Goal: Obtain resource: Download file/media

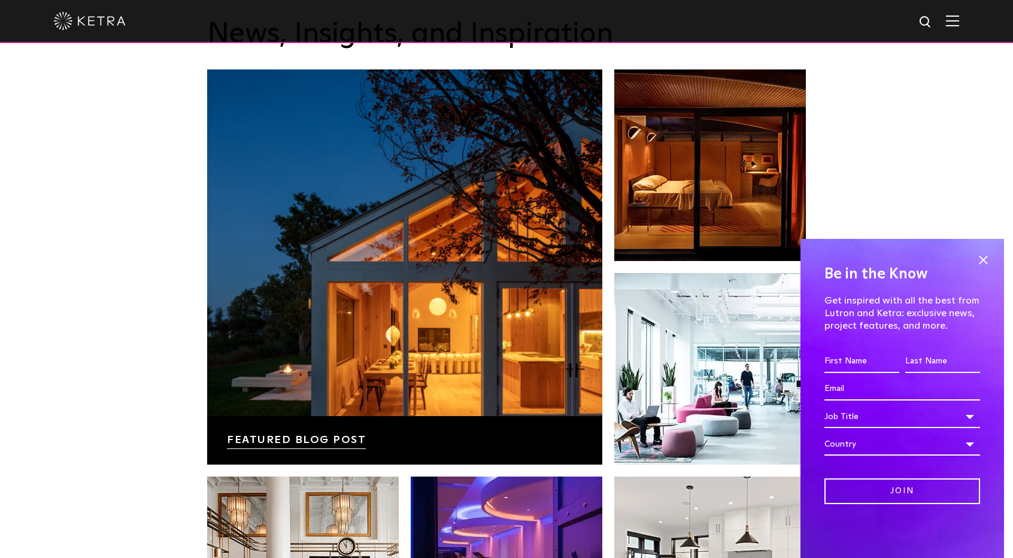
scroll to position [2082, 0]
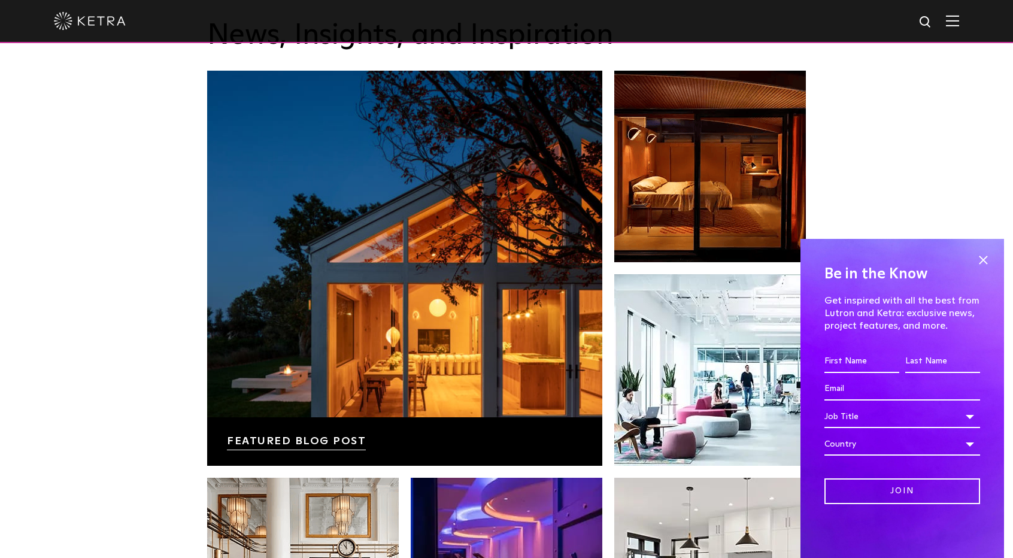
click at [934, 26] on img at bounding box center [926, 22] width 15 height 15
type input "RECESSED"
click at [888, 13] on button "Search" at bounding box center [897, 22] width 18 height 18
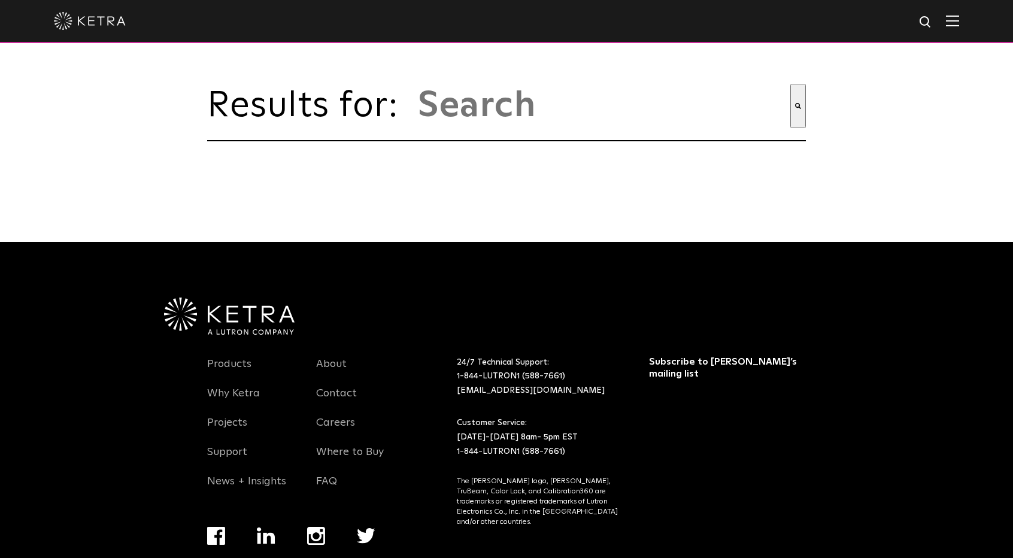
type input "recessed"
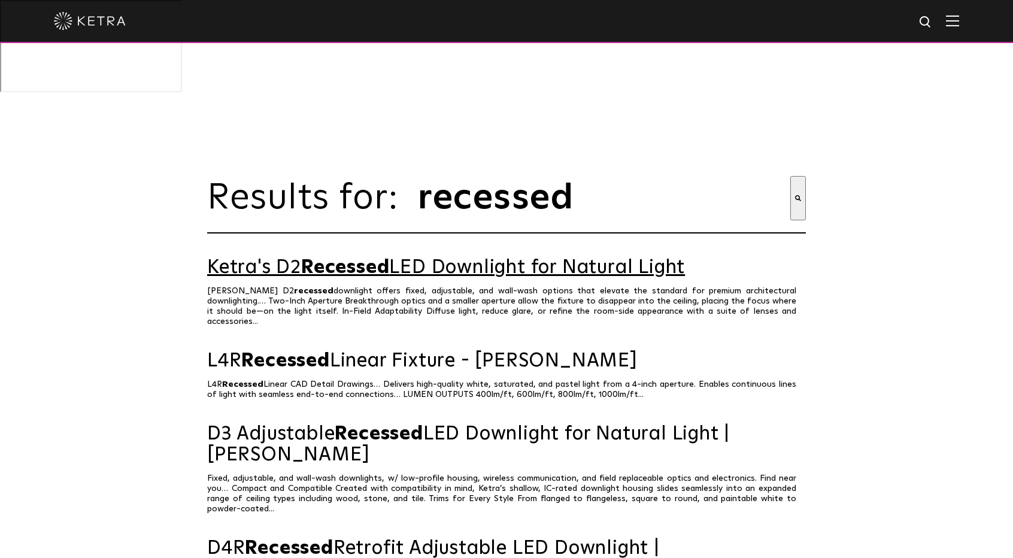
click at [380, 258] on span "Recessed" at bounding box center [345, 267] width 88 height 19
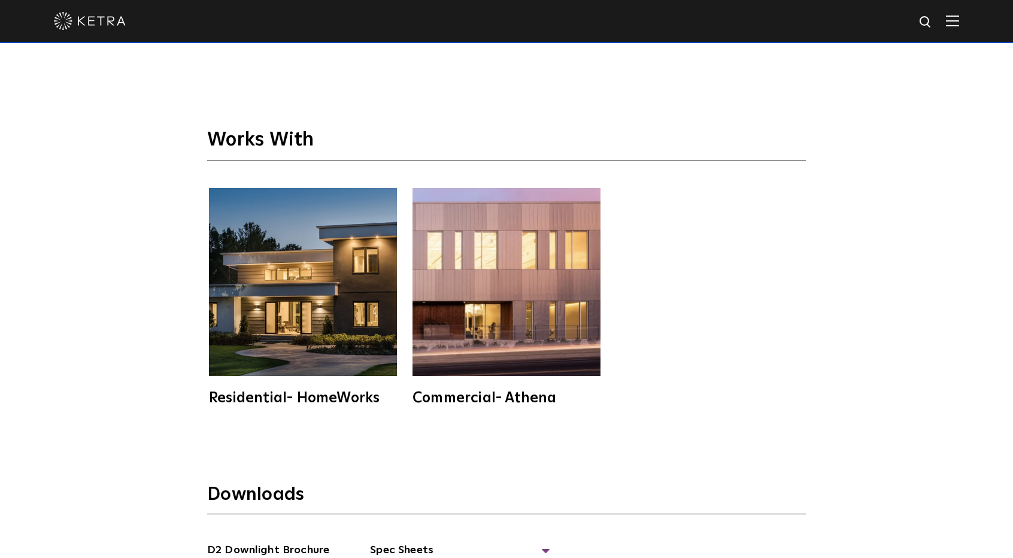
scroll to position [3176, 0]
click at [296, 543] on link "D2 Downlight Brochure" at bounding box center [268, 552] width 122 height 19
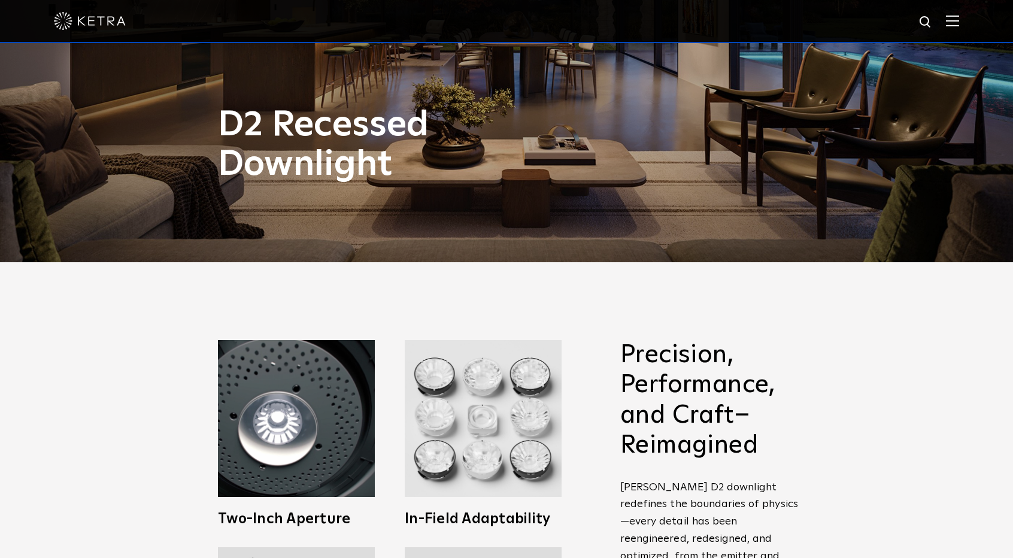
scroll to position [0, 0]
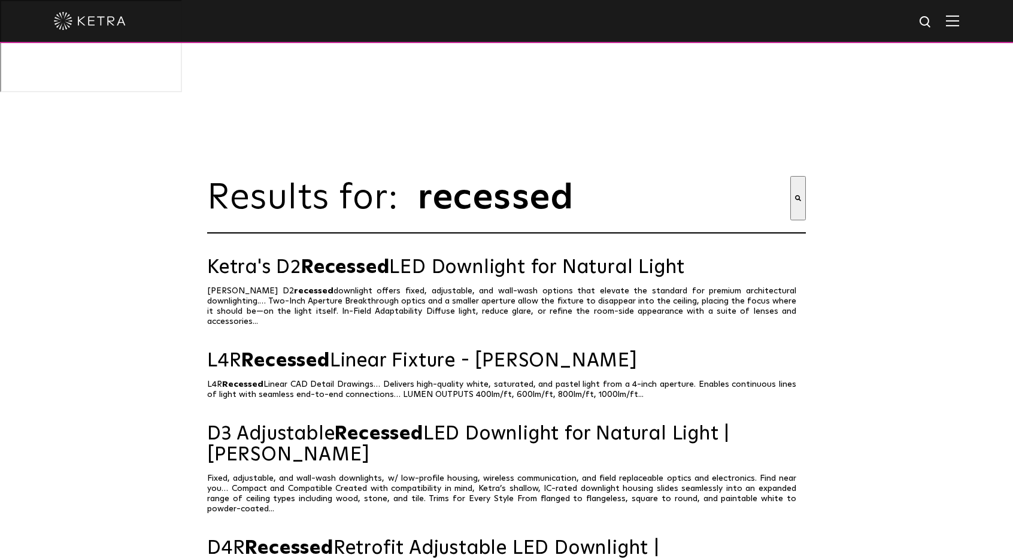
click at [960, 21] on img at bounding box center [952, 20] width 13 height 11
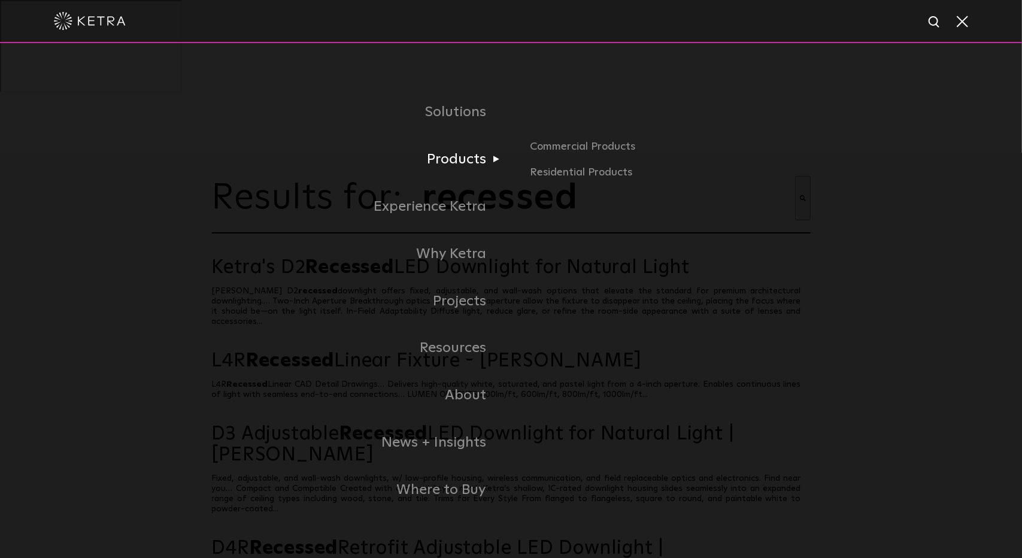
click at [468, 173] on link "Products" at bounding box center [361, 159] width 299 height 47
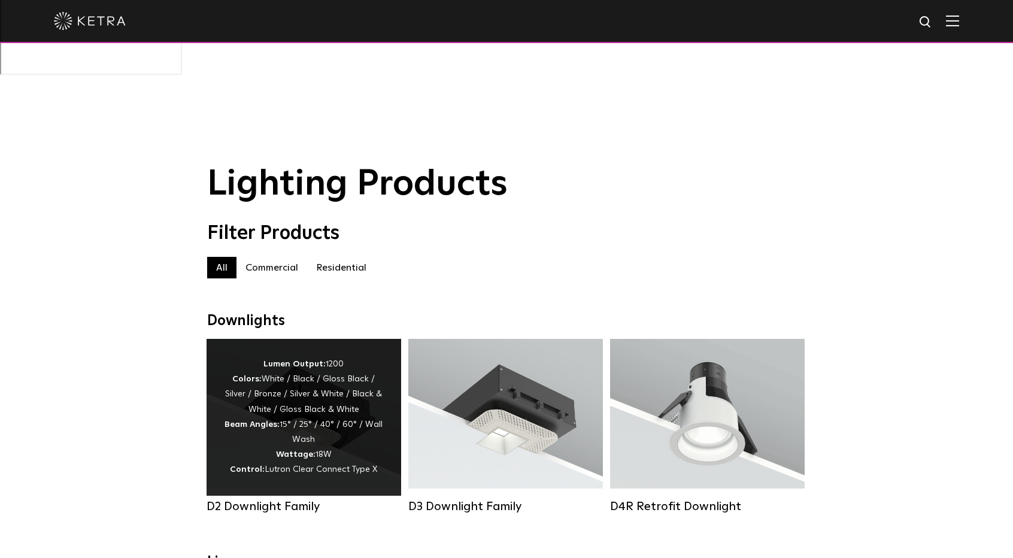
scroll to position [18, 0]
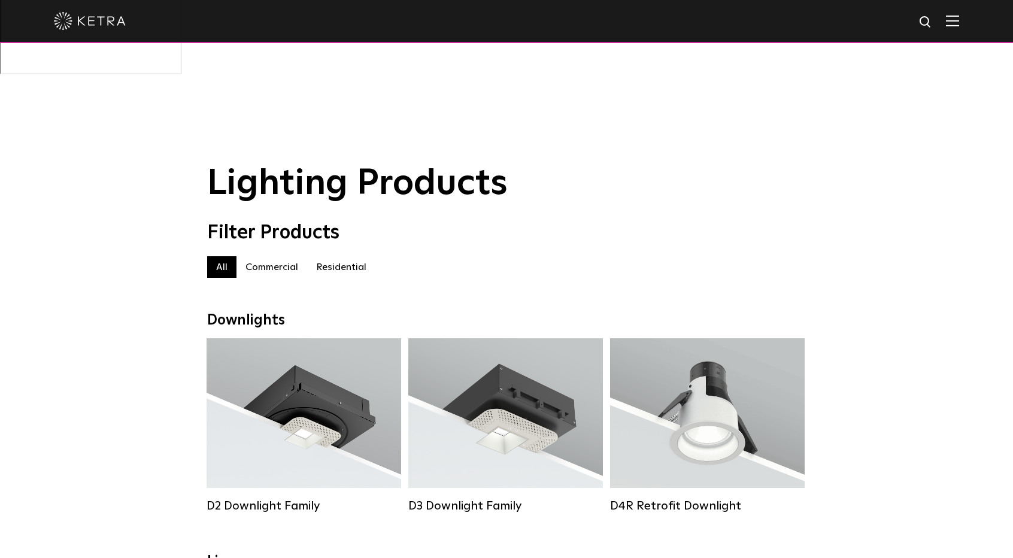
click at [281, 256] on label "Commercial" at bounding box center [272, 267] width 71 height 22
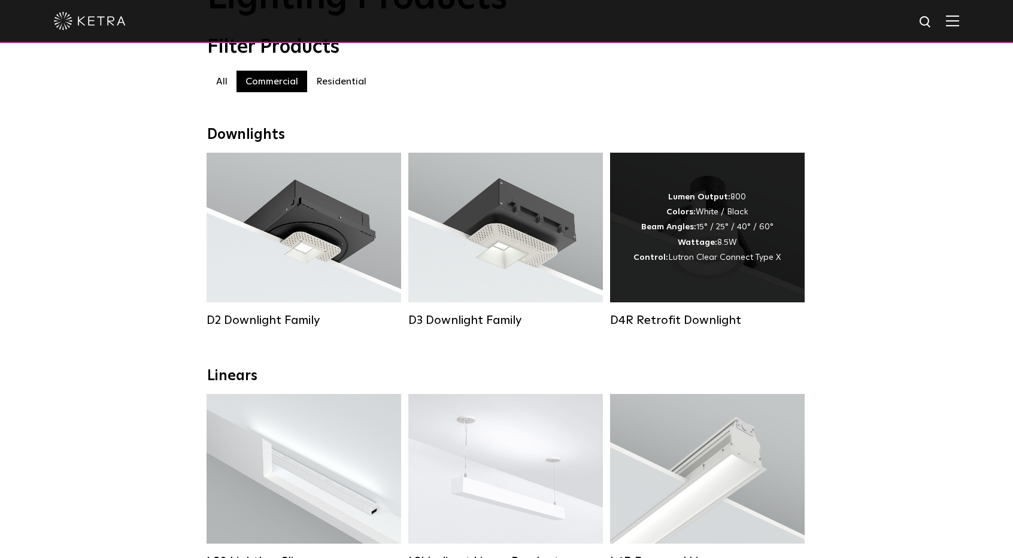
scroll to position [201, 0]
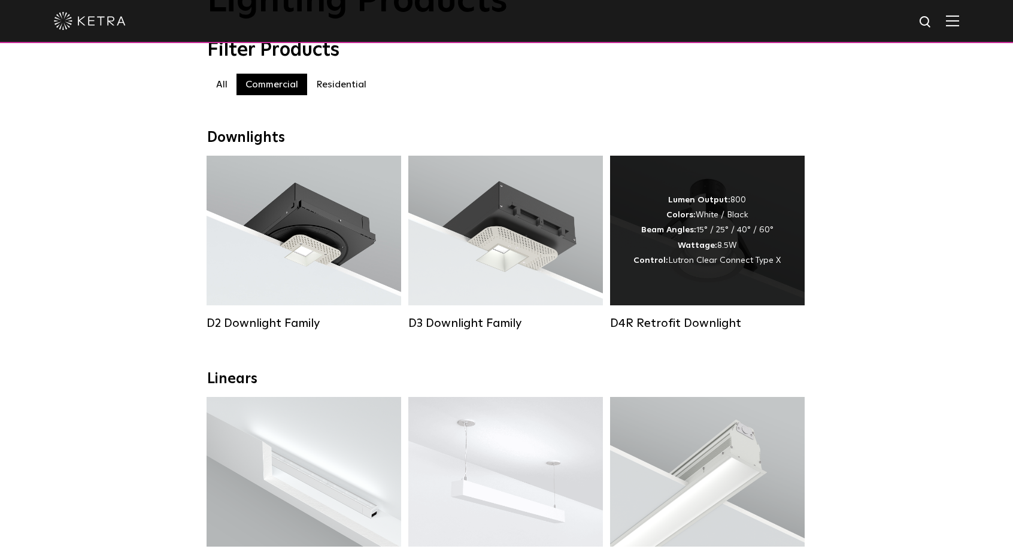
click at [721, 193] on div "Lumen Output: 800 Colors: White / Black Beam Angles: 15° / 25° / 40° / 60° Watt…" at bounding box center [707, 230] width 147 height 75
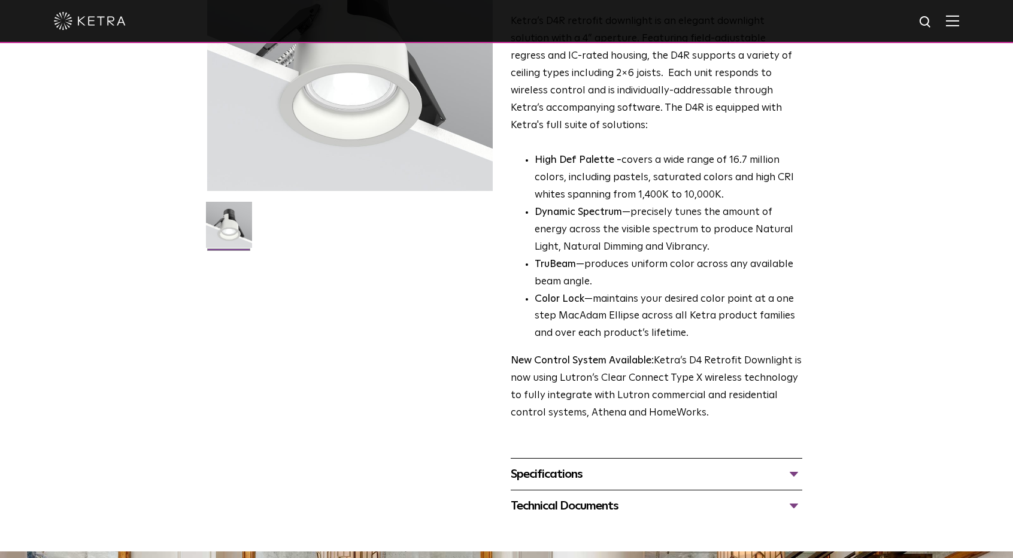
scroll to position [126, 0]
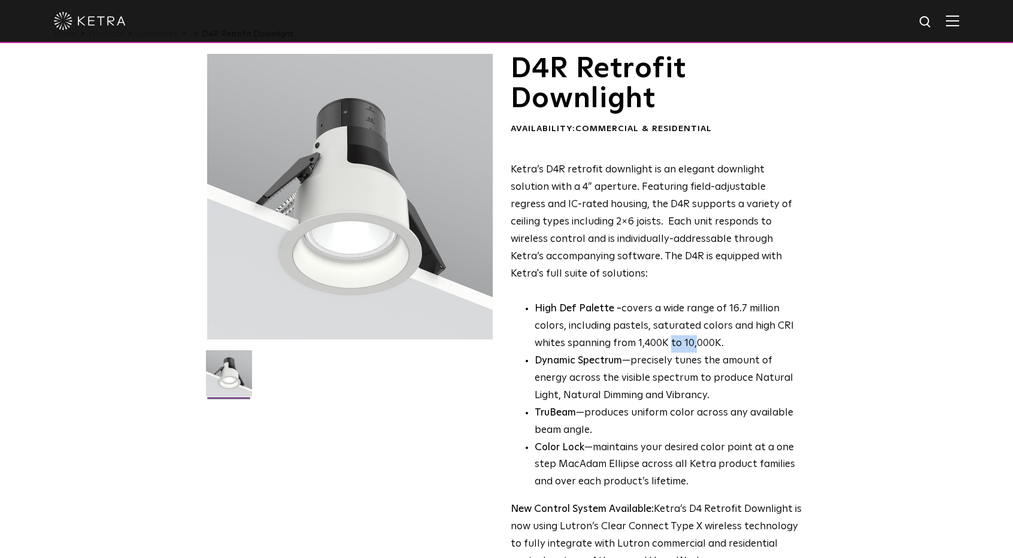
drag, startPoint x: 689, startPoint y: 255, endPoint x: 668, endPoint y: 257, distance: 20.4
click at [670, 301] on p "High Def Palette - covers a wide range of 16.7 million colors, including pastel…" at bounding box center [669, 327] width 268 height 52
click at [652, 353] on li "Dynamic Spectrum —precisely tunes the amount of energy across the visible spect…" at bounding box center [669, 379] width 268 height 52
drag, startPoint x: 630, startPoint y: 256, endPoint x: 727, endPoint y: 258, distance: 96.4
click at [723, 301] on p "High Def Palette - covers a wide range of 16.7 million colors, including pastel…" at bounding box center [669, 327] width 268 height 52
